Goal: Transaction & Acquisition: Download file/media

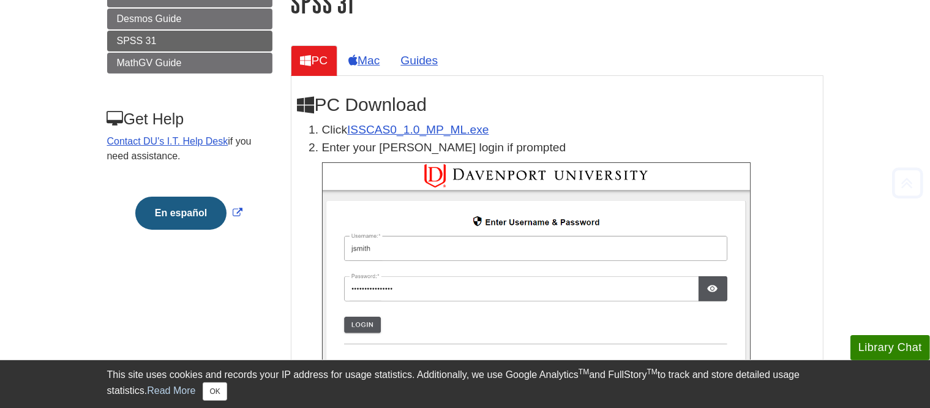
scroll to position [184, 0]
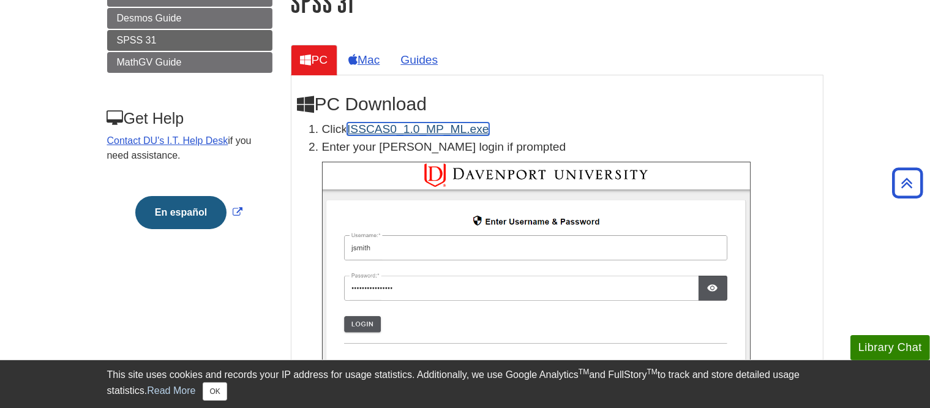
click at [462, 132] on link "ISSCAS0_1.0_MP_ML.exe" at bounding box center [417, 128] width 141 height 13
click at [216, 393] on button "OK" at bounding box center [215, 391] width 24 height 18
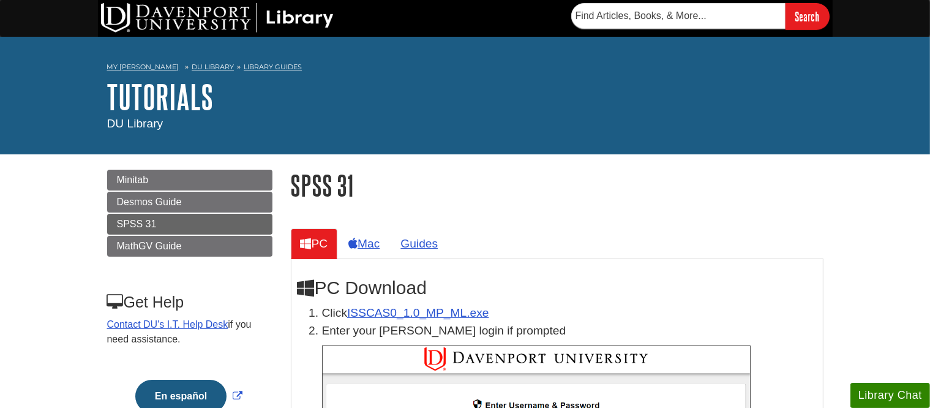
scroll to position [61, 0]
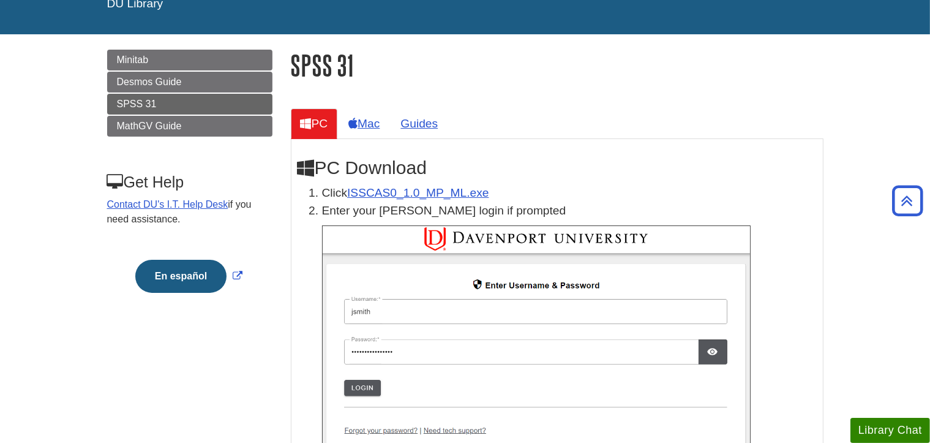
scroll to position [61, 0]
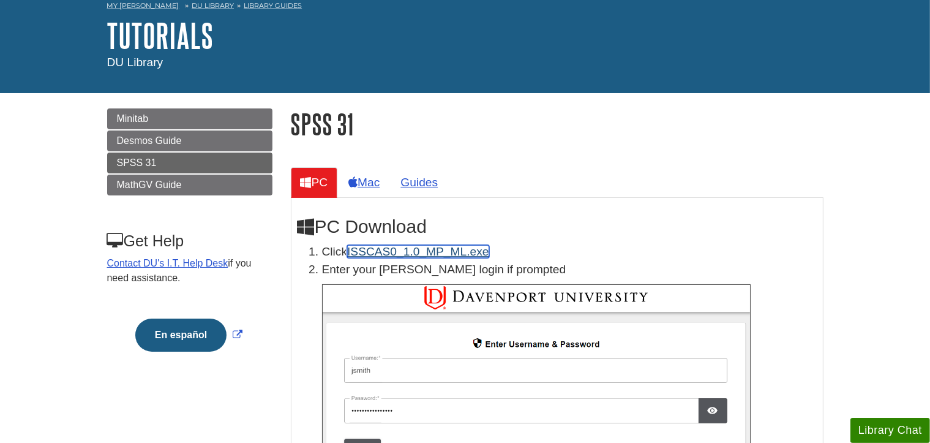
click at [428, 257] on link "ISSCAS0_1.0_MP_ML.exe" at bounding box center [417, 251] width 141 height 13
click at [415, 253] on link "ISSCAS0_1.0_MP_ML.exe" at bounding box center [417, 251] width 141 height 13
